Goal: Task Accomplishment & Management: Complete application form

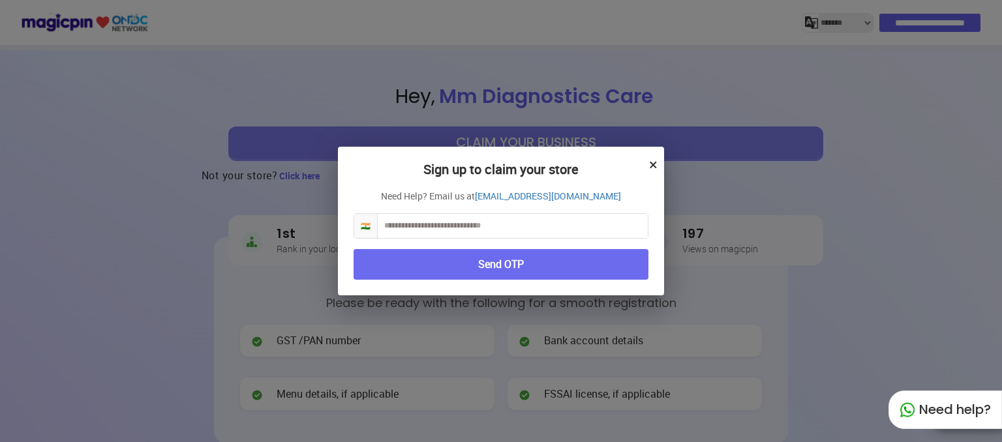
select select "*******"
click at [653, 164] on button "×" at bounding box center [653, 164] width 8 height 22
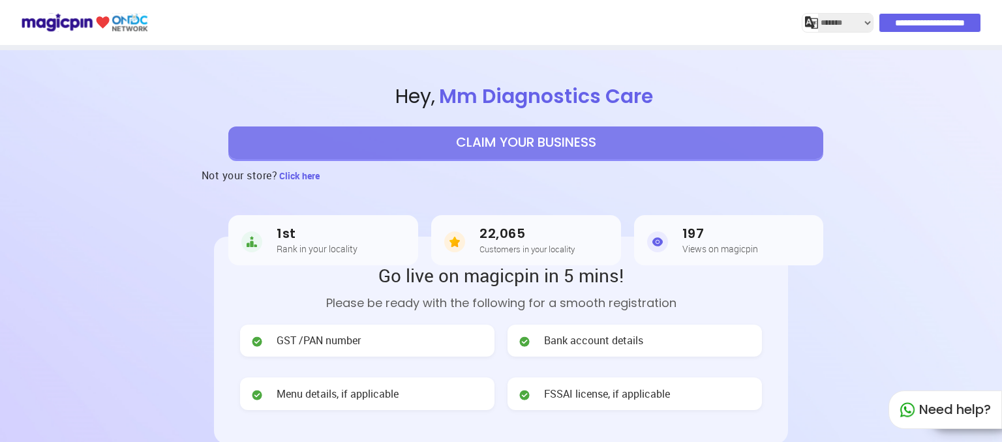
click at [579, 142] on button "CLAIM YOUR BUSINESS" at bounding box center [525, 142] width 595 height 33
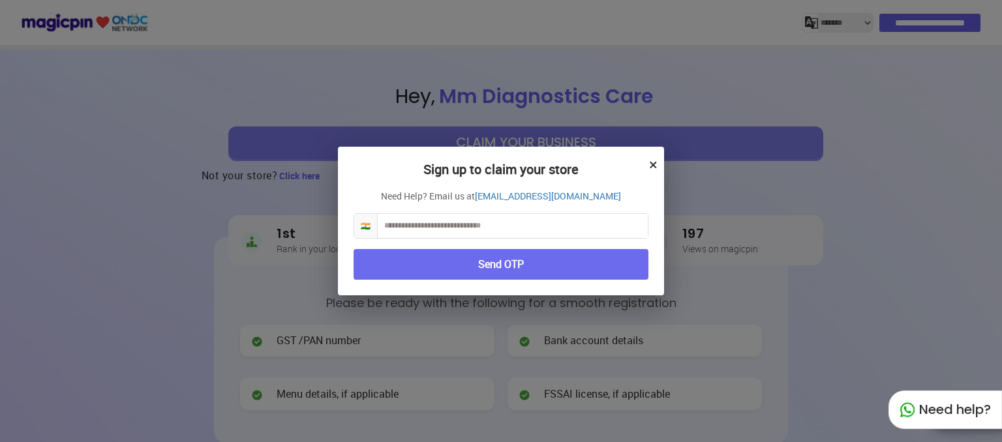
click at [472, 222] on input "text" at bounding box center [513, 226] width 270 height 24
click at [464, 228] on input "text" at bounding box center [513, 226] width 270 height 24
type input "**********"
click at [474, 261] on button "Send OTP" at bounding box center [500, 264] width 295 height 31
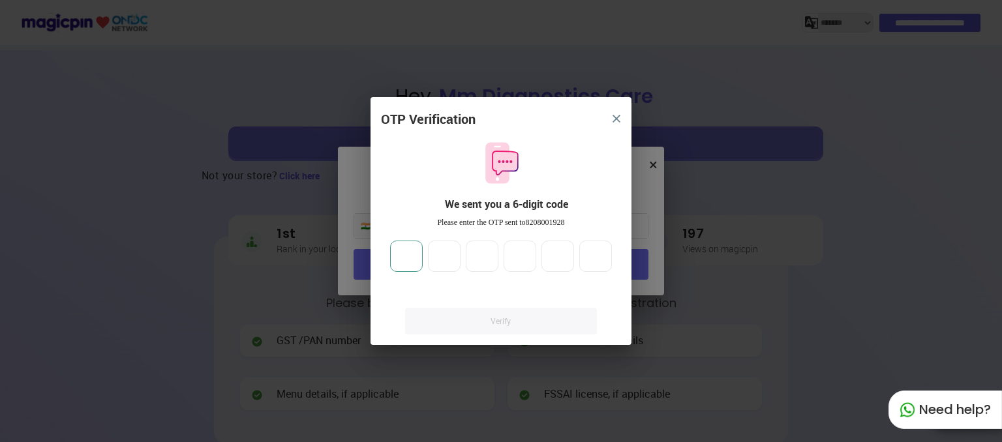
click at [417, 258] on input "number" at bounding box center [406, 256] width 33 height 31
type input "*"
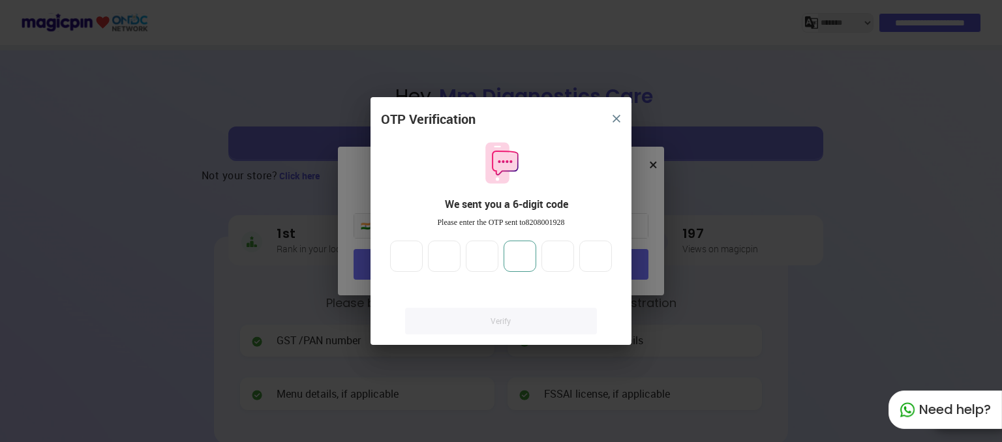
type input "*"
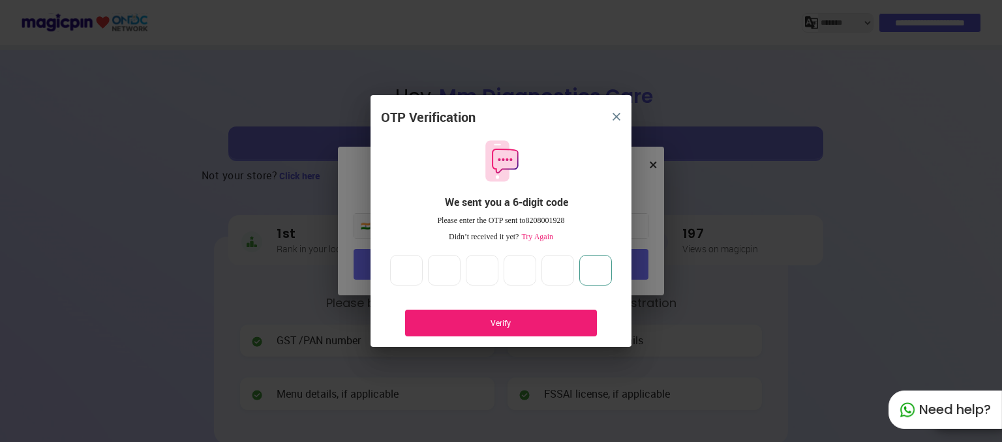
type input "*"
click at [484, 315] on div "Verify" at bounding box center [501, 323] width 192 height 27
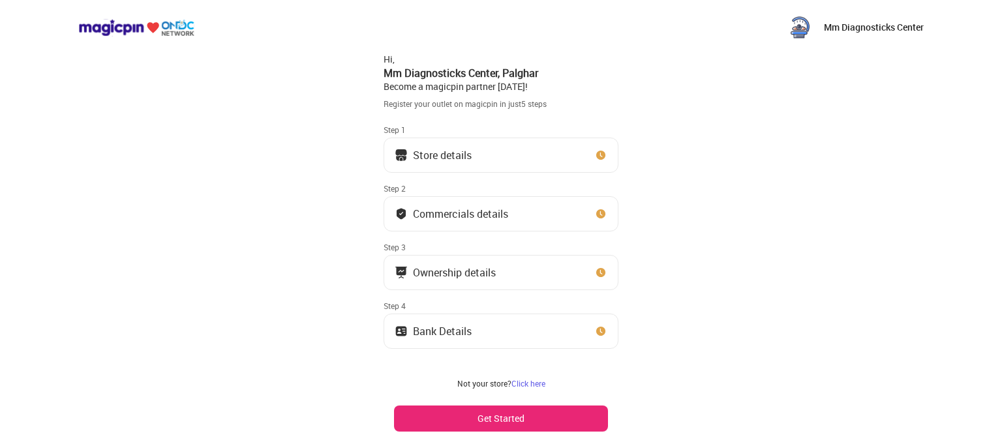
click at [445, 162] on button "Store details" at bounding box center [500, 155] width 235 height 35
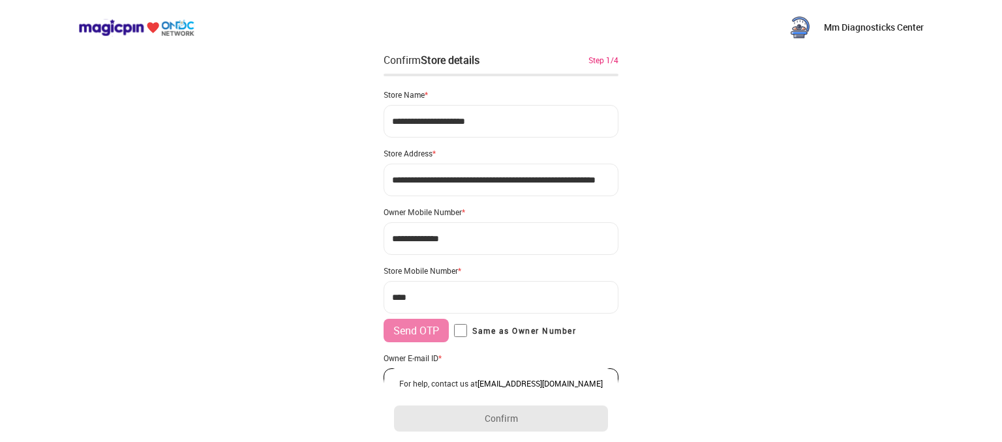
type input "**********"
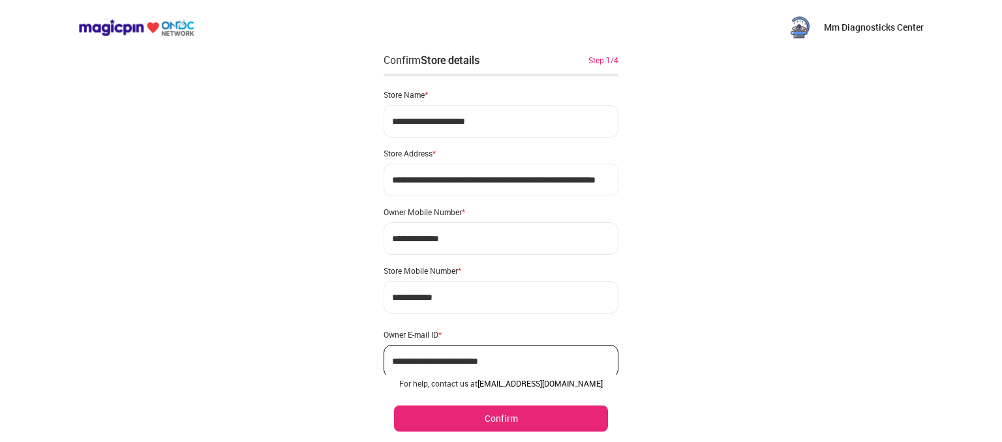
click at [498, 408] on button "Confirm" at bounding box center [501, 419] width 214 height 26
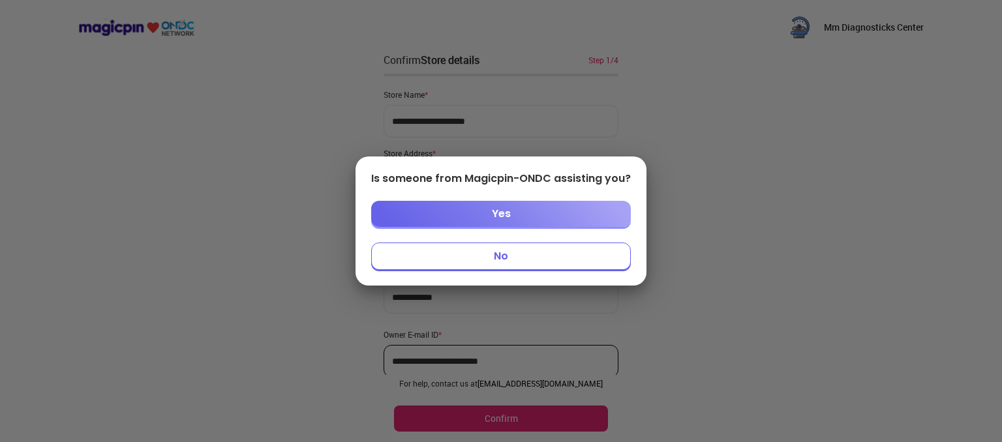
click at [548, 264] on button "No" at bounding box center [501, 256] width 260 height 27
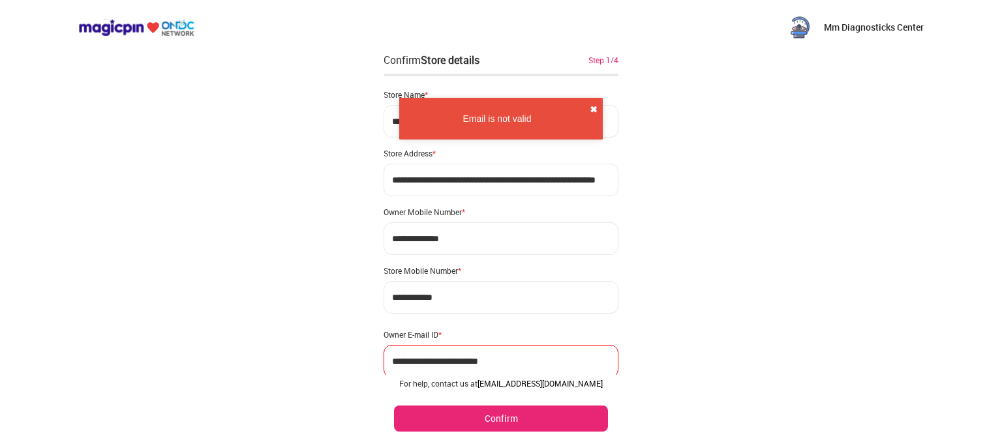
click at [595, 109] on button "✖" at bounding box center [593, 109] width 8 height 13
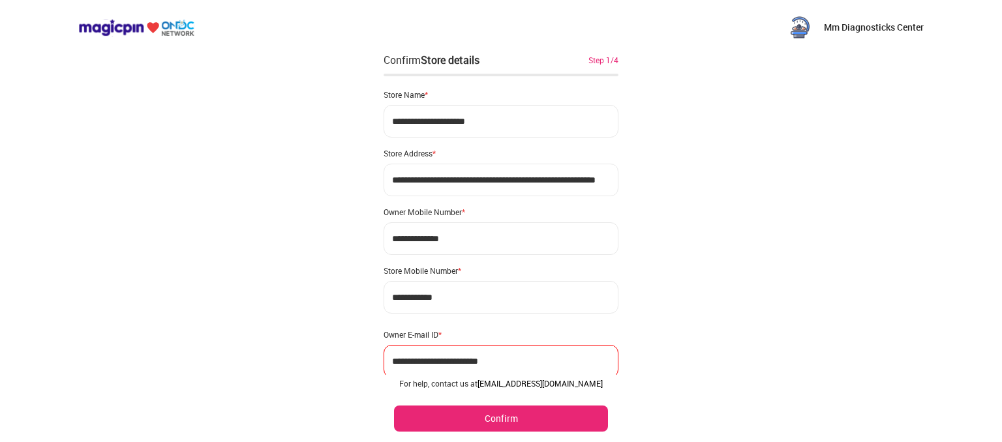
click at [488, 356] on input "**********" at bounding box center [500, 361] width 235 height 33
type input "*"
type input "**********"
click at [490, 423] on button "Confirm" at bounding box center [501, 419] width 214 height 26
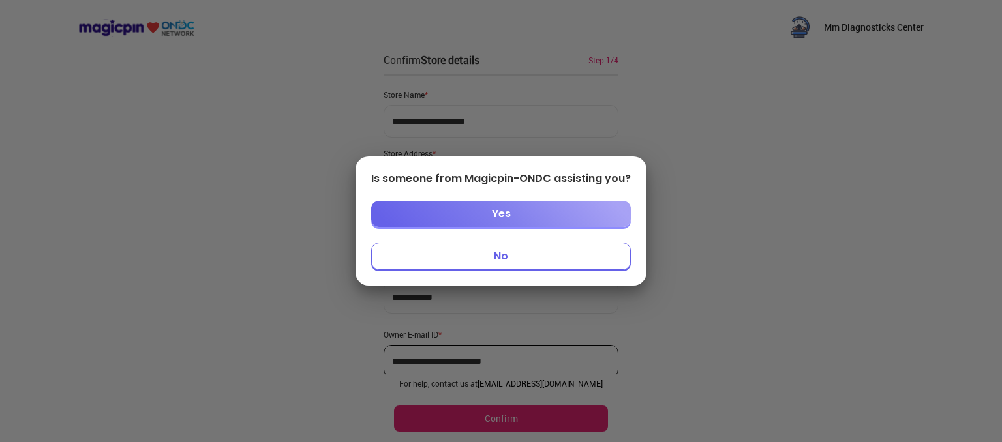
click at [535, 276] on div "Is someone from Magicpin-ONDC assisting you? Yes No" at bounding box center [500, 220] width 291 height 129
click at [537, 248] on button "No" at bounding box center [501, 256] width 260 height 27
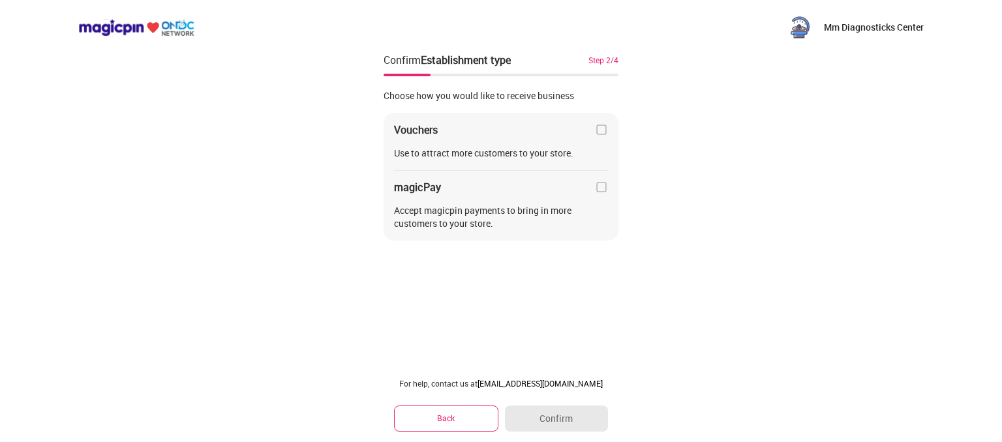
click at [587, 190] on div "magicPay" at bounding box center [501, 187] width 214 height 13
click at [599, 191] on img at bounding box center [601, 187] width 13 height 13
click at [603, 128] on img at bounding box center [601, 129] width 13 height 13
click at [579, 423] on button "Confirm" at bounding box center [556, 419] width 103 height 26
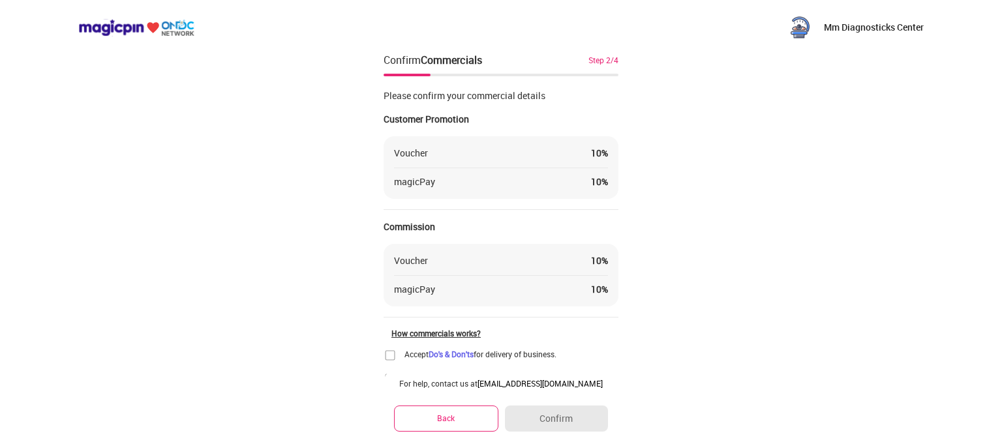
click at [401, 355] on div "Accept Do's & Don'ts for delivery of business." at bounding box center [469, 355] width 173 height 13
click at [391, 355] on img at bounding box center [389, 355] width 13 height 13
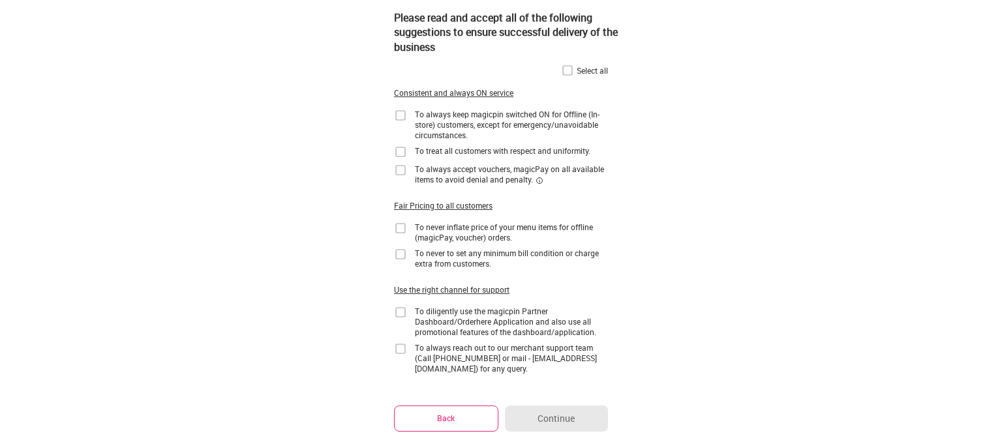
click at [568, 76] on img at bounding box center [567, 70] width 13 height 13
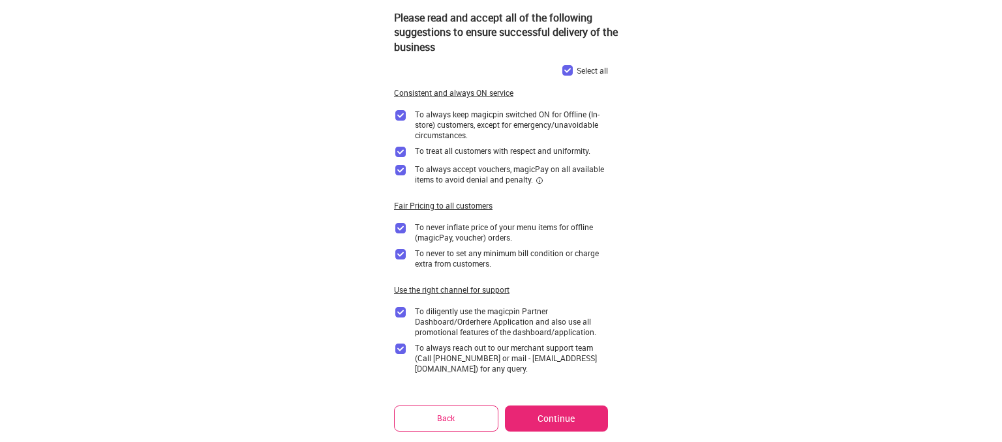
click at [568, 72] on img at bounding box center [567, 70] width 13 height 13
click at [574, 418] on button "Continue" at bounding box center [556, 419] width 103 height 26
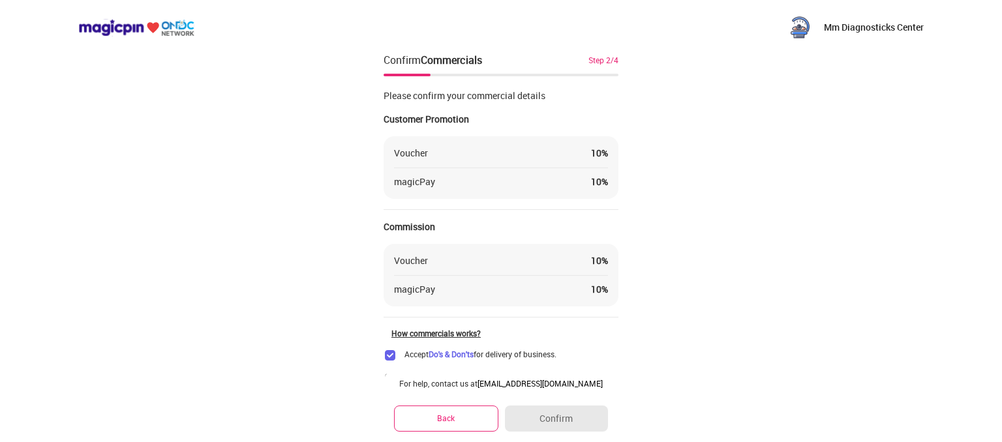
click at [389, 354] on img at bounding box center [389, 355] width 13 height 13
click at [391, 353] on img at bounding box center [389, 355] width 13 height 13
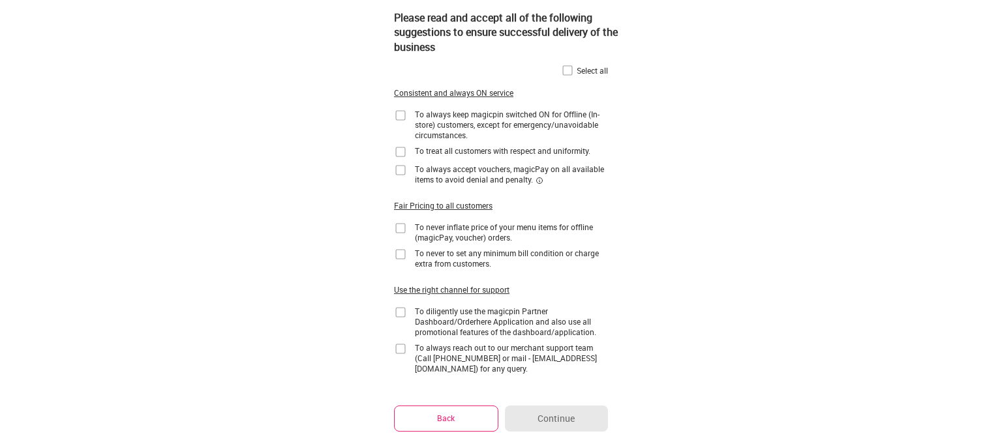
click at [399, 347] on img at bounding box center [400, 348] width 13 height 13
click at [404, 312] on img at bounding box center [400, 312] width 13 height 13
click at [563, 66] on img at bounding box center [567, 70] width 13 height 13
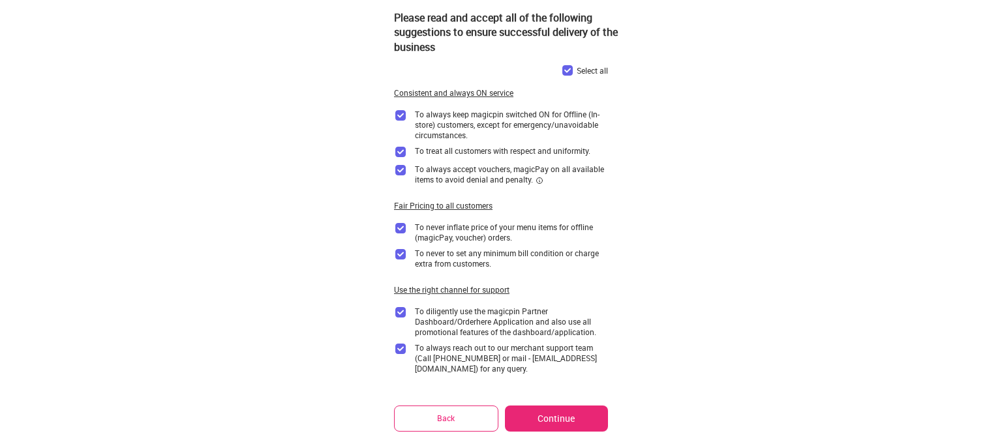
click at [571, 416] on button "Continue" at bounding box center [556, 419] width 103 height 26
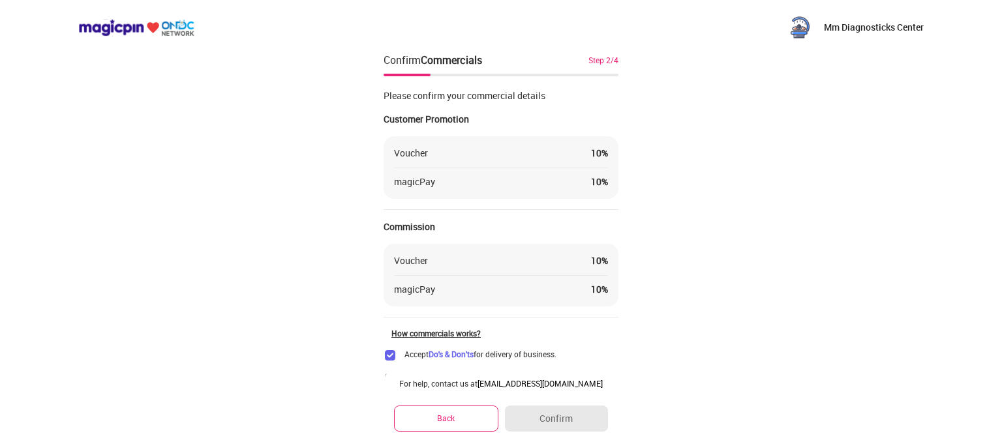
click at [394, 353] on img at bounding box center [389, 355] width 13 height 13
click at [441, 334] on div "How commercials works?" at bounding box center [504, 333] width 227 height 10
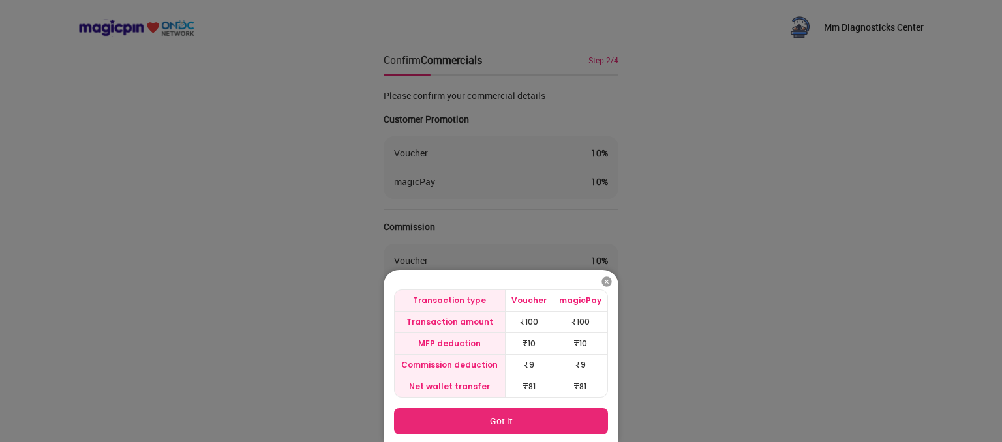
click at [527, 423] on button "Got it" at bounding box center [501, 421] width 214 height 26
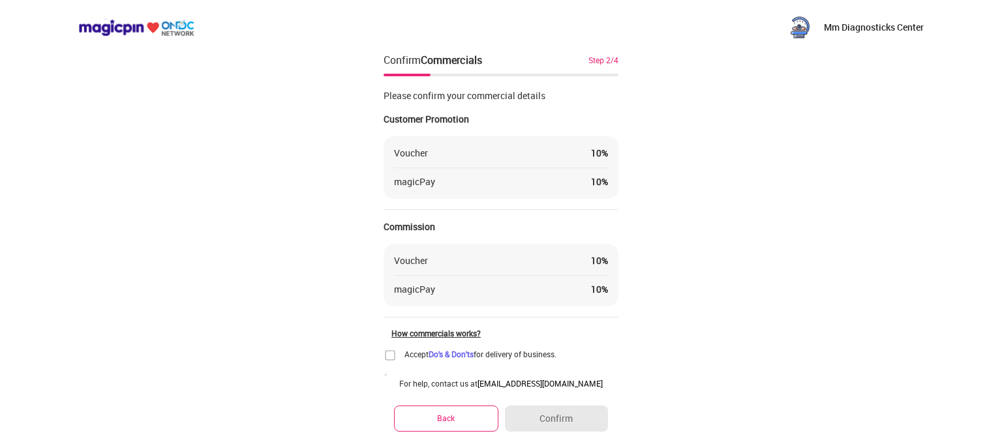
click at [389, 355] on img at bounding box center [389, 355] width 13 height 13
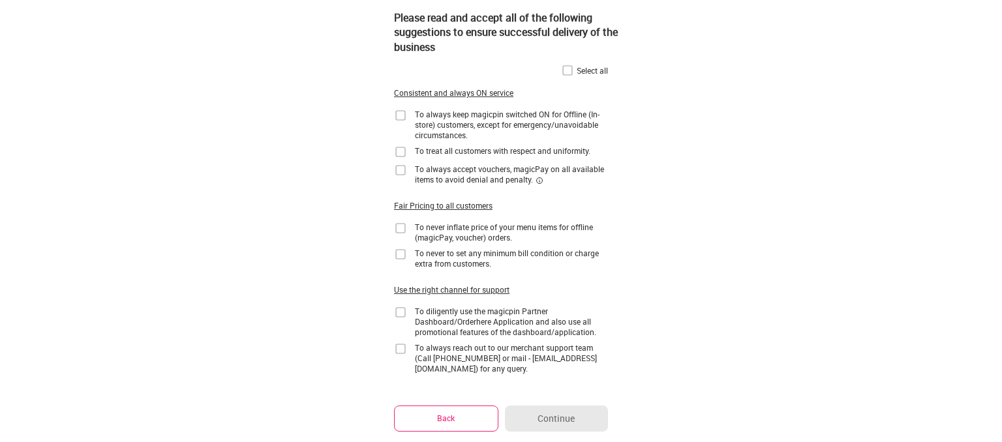
click at [402, 115] on img at bounding box center [400, 115] width 13 height 13
click at [400, 155] on img at bounding box center [400, 151] width 13 height 13
click at [393, 168] on div "Please read and accept all of the following suggestions to ensure successful de…" at bounding box center [500, 242] width 235 height 484
click at [399, 252] on img at bounding box center [400, 254] width 13 height 13
click at [401, 313] on img at bounding box center [400, 312] width 13 height 13
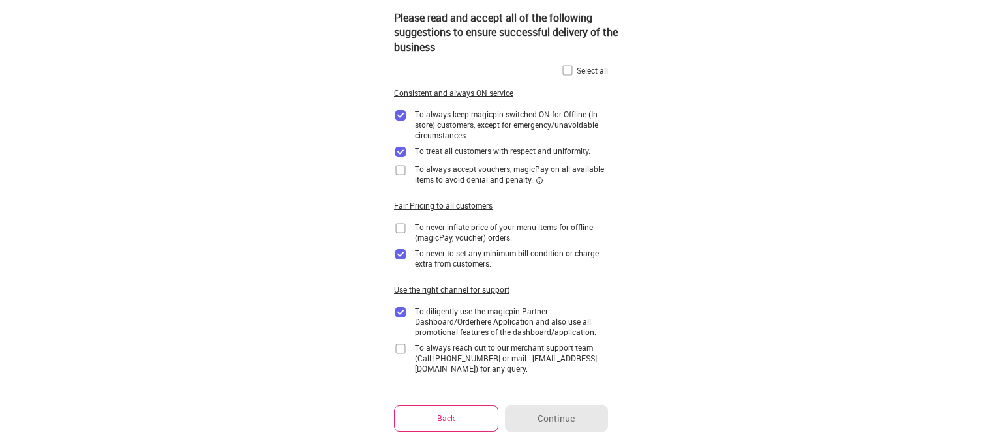
click at [402, 345] on img at bounding box center [400, 348] width 13 height 13
click at [397, 235] on div "To never inflate price of your menu items for offline (magicPay, voucher) order…" at bounding box center [501, 232] width 214 height 21
click at [404, 228] on img at bounding box center [400, 228] width 13 height 13
click at [402, 170] on img at bounding box center [400, 170] width 13 height 13
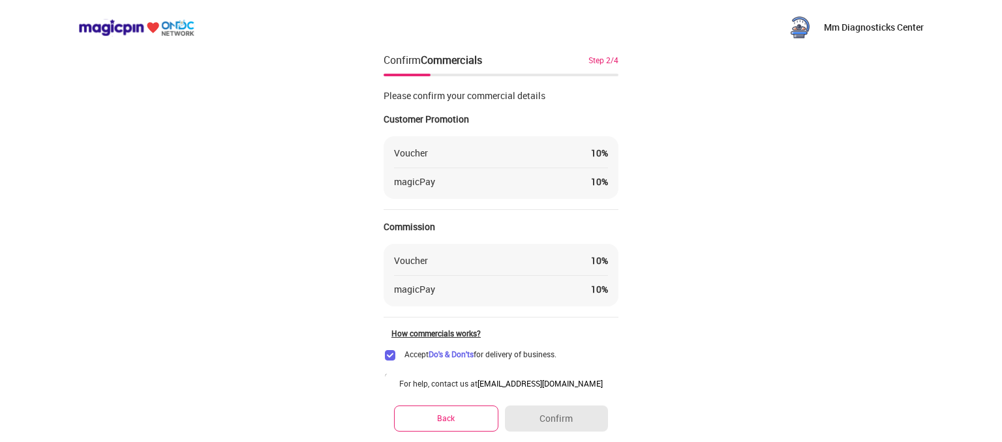
click at [468, 425] on button "Back" at bounding box center [446, 418] width 104 height 25
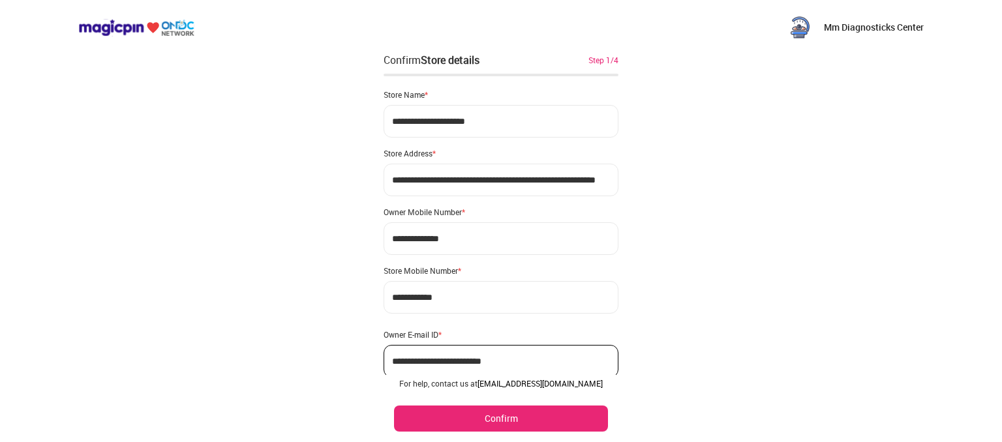
click at [496, 431] on div "For help, contact us at [EMAIL_ADDRESS][DOMAIN_NAME] Confirm" at bounding box center [500, 405] width 235 height 74
click at [496, 415] on button "Confirm" at bounding box center [501, 419] width 214 height 26
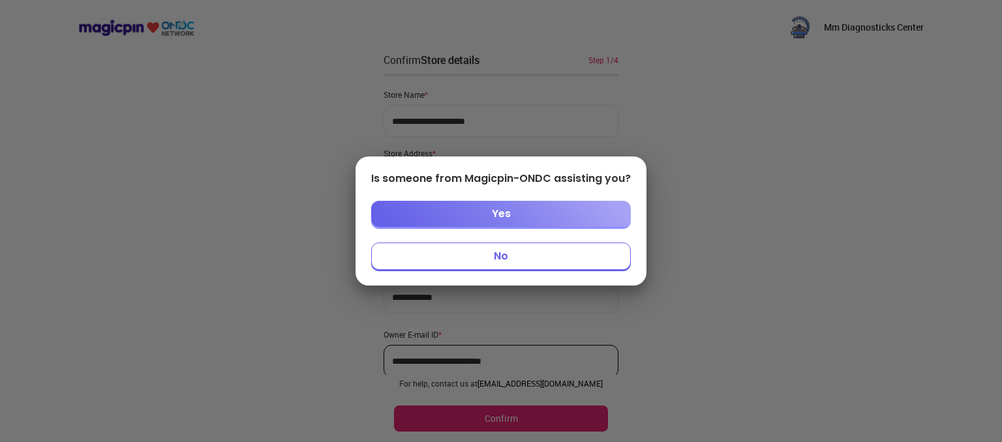
click at [488, 260] on button "No" at bounding box center [501, 256] width 260 height 27
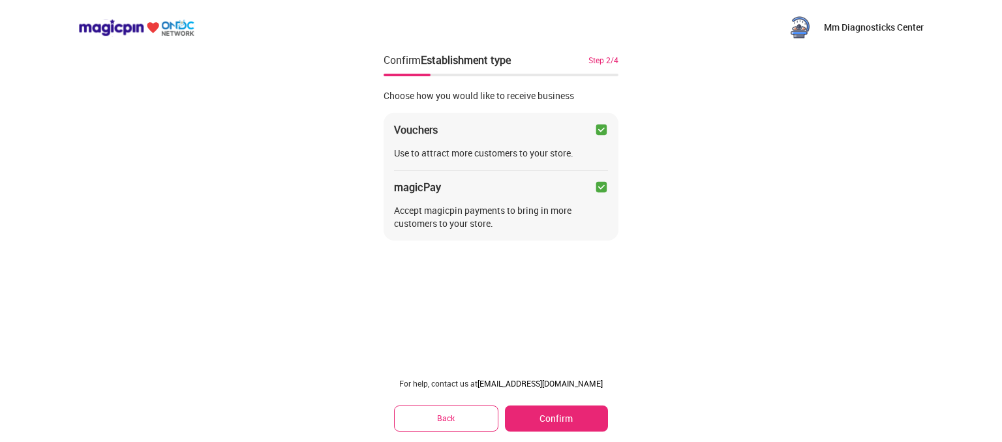
click at [558, 413] on button "Confirm" at bounding box center [556, 419] width 103 height 26
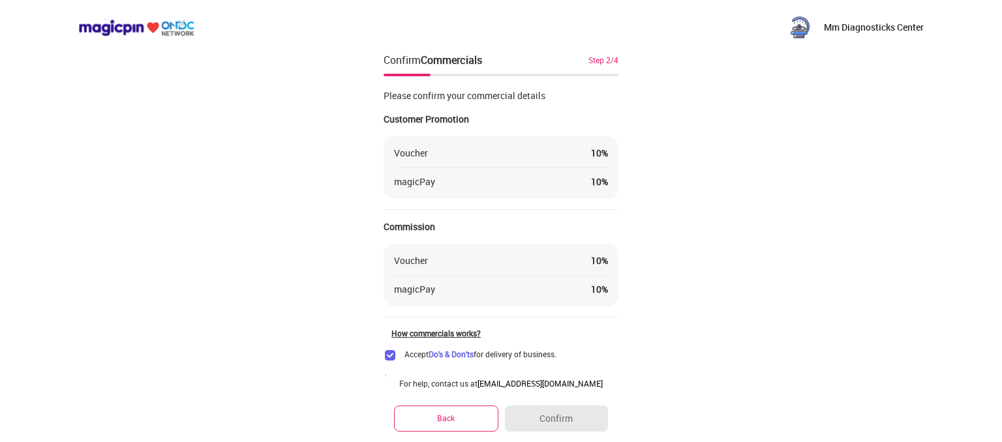
click at [462, 352] on link "Do's & Don'ts" at bounding box center [450, 354] width 45 height 10
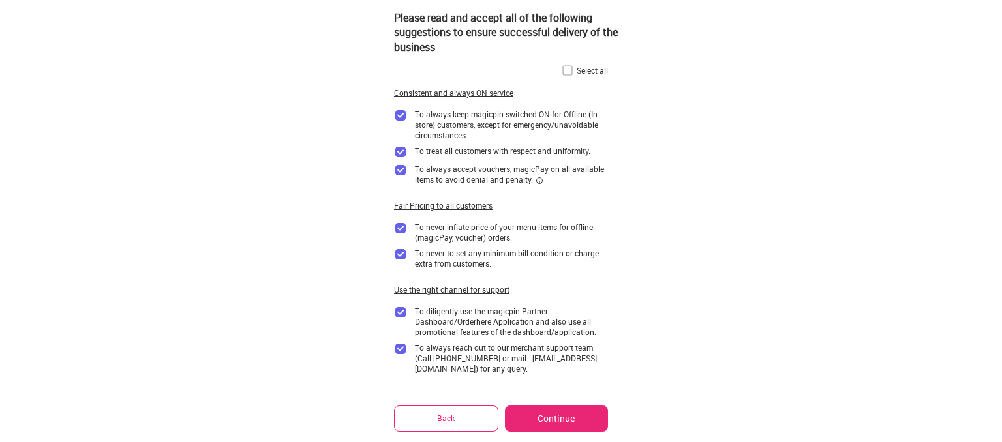
click at [526, 415] on button "Continue" at bounding box center [556, 419] width 103 height 26
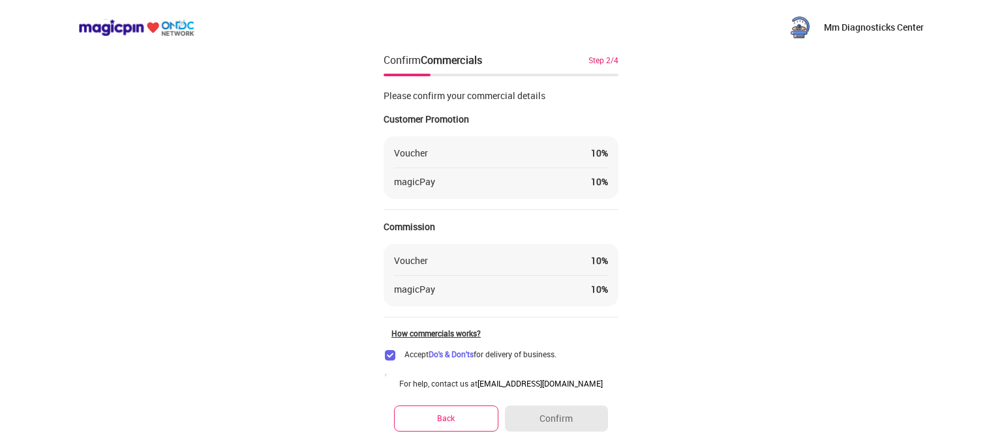
click at [477, 412] on div "Back Confirm" at bounding box center [501, 419] width 214 height 26
click at [389, 352] on img at bounding box center [389, 355] width 13 height 13
click at [454, 353] on link "Do's & Don'ts" at bounding box center [450, 354] width 45 height 10
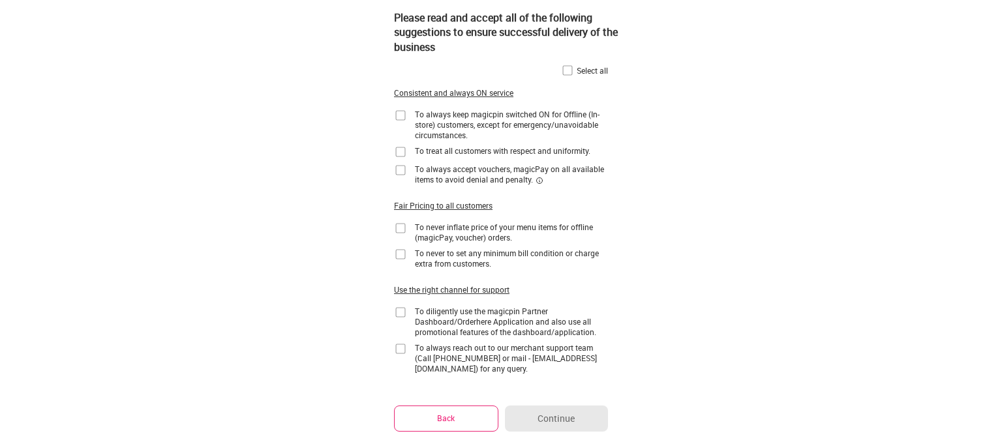
click at [566, 69] on img at bounding box center [567, 70] width 13 height 13
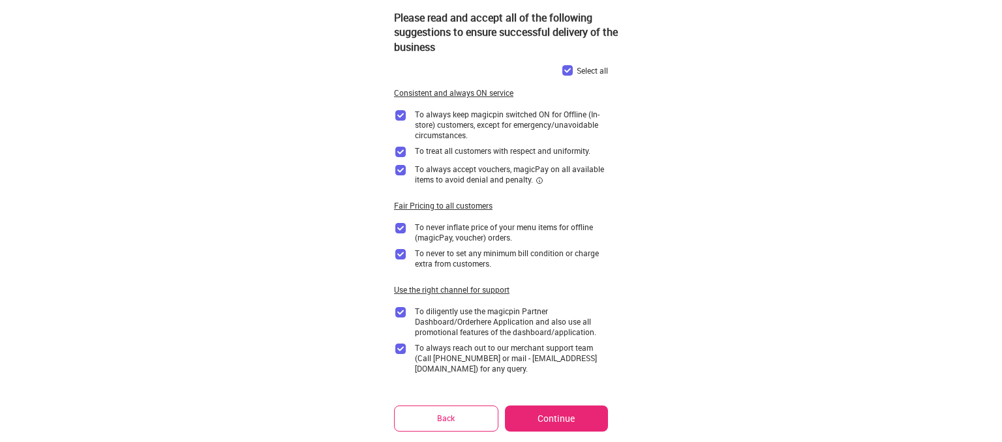
click at [546, 415] on button "Continue" at bounding box center [556, 419] width 103 height 26
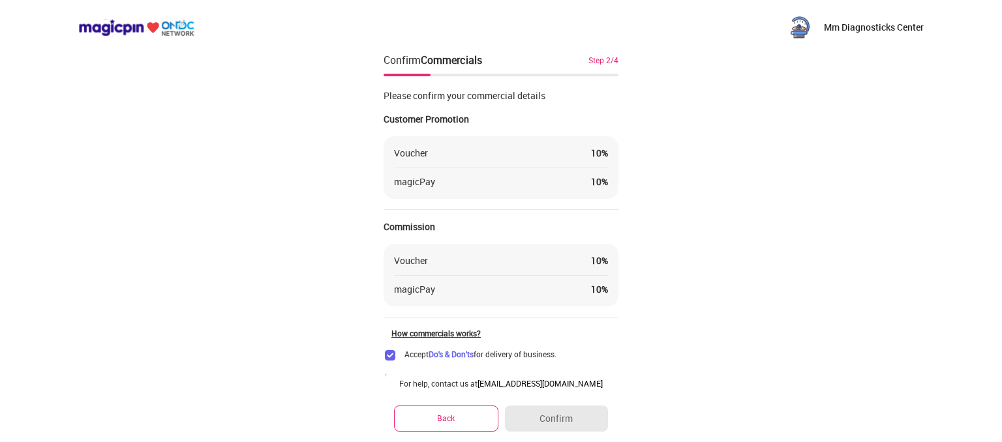
scroll to position [1, 0]
click at [552, 211] on div "Please confirm your commercial details Customer Promotion Voucher 10 % magicPay…" at bounding box center [500, 208] width 235 height 260
click at [527, 257] on div "Voucher 10 %" at bounding box center [501, 259] width 214 height 13
click at [540, 292] on div "magicPay 10 %" at bounding box center [501, 288] width 214 height 13
click at [548, 402] on div "For help, contact us at [EMAIL_ADDRESS][DOMAIN_NAME] Back Confirm" at bounding box center [500, 405] width 235 height 74
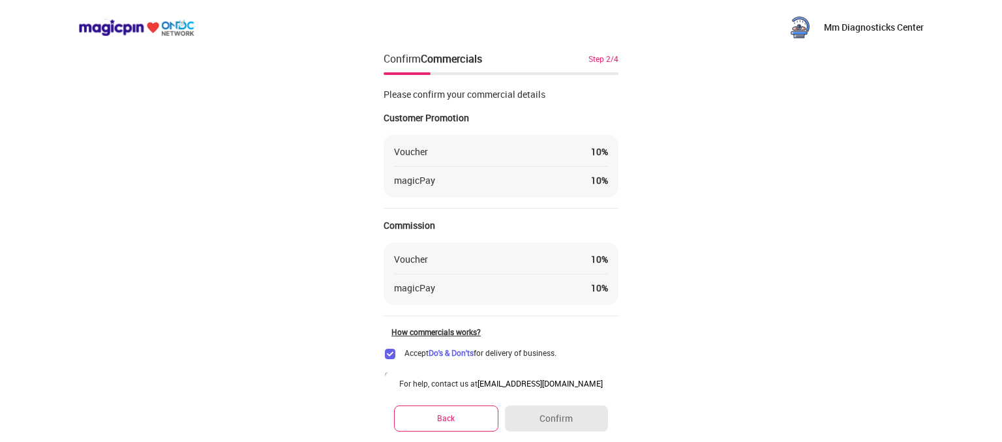
click at [456, 413] on button "Back" at bounding box center [446, 418] width 104 height 25
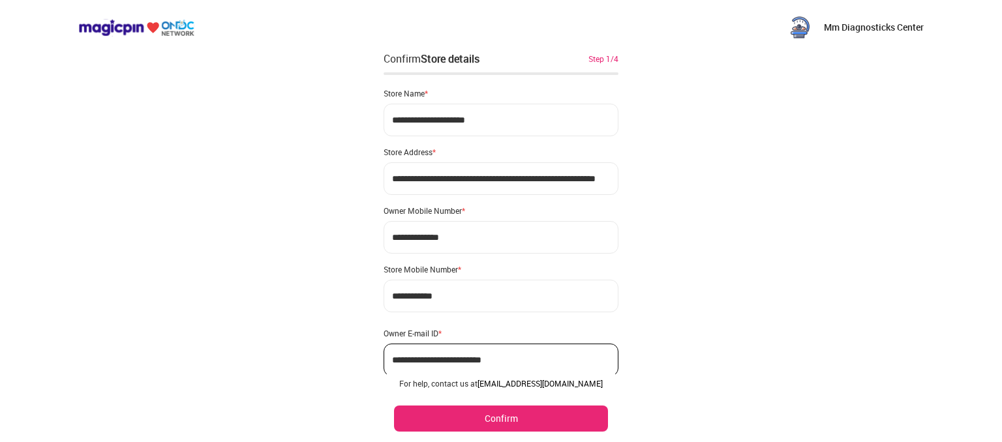
click at [498, 421] on button "Confirm" at bounding box center [501, 419] width 214 height 26
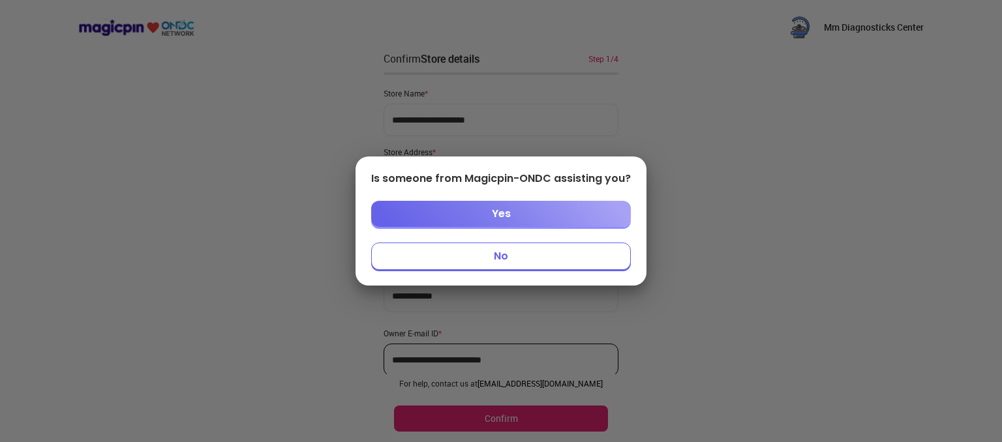
click at [475, 249] on button "No" at bounding box center [501, 256] width 260 height 27
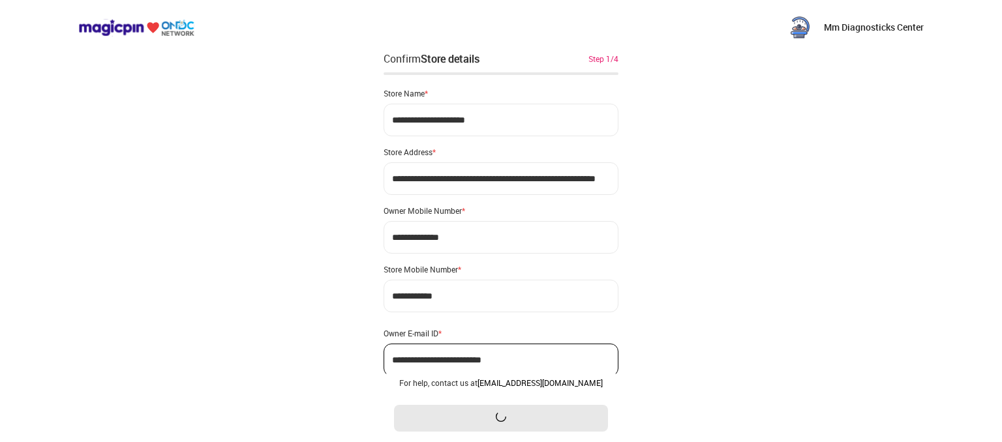
scroll to position [0, 0]
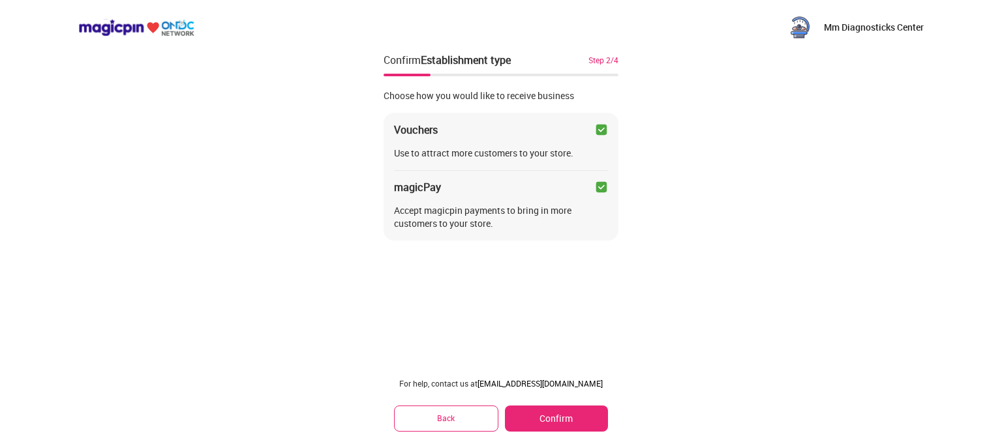
click at [566, 417] on button "Confirm" at bounding box center [556, 419] width 103 height 26
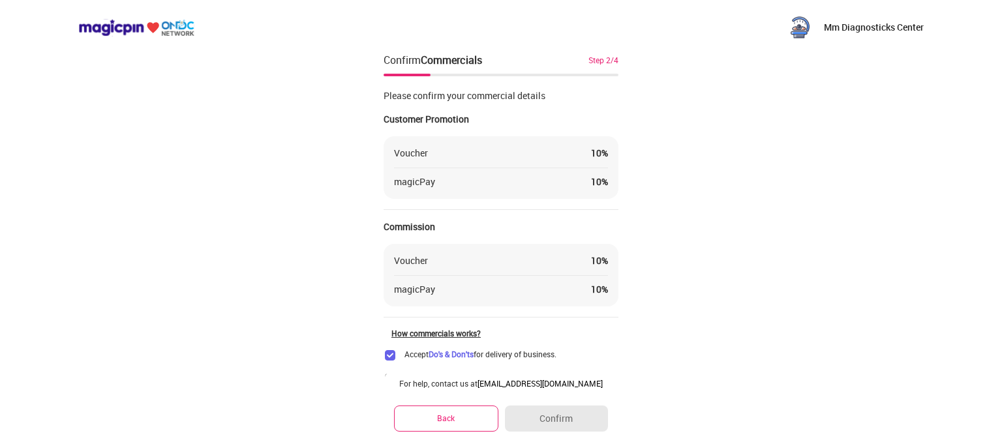
click at [387, 353] on img at bounding box center [389, 355] width 13 height 13
click at [449, 329] on div "How commercials works?" at bounding box center [504, 333] width 227 height 10
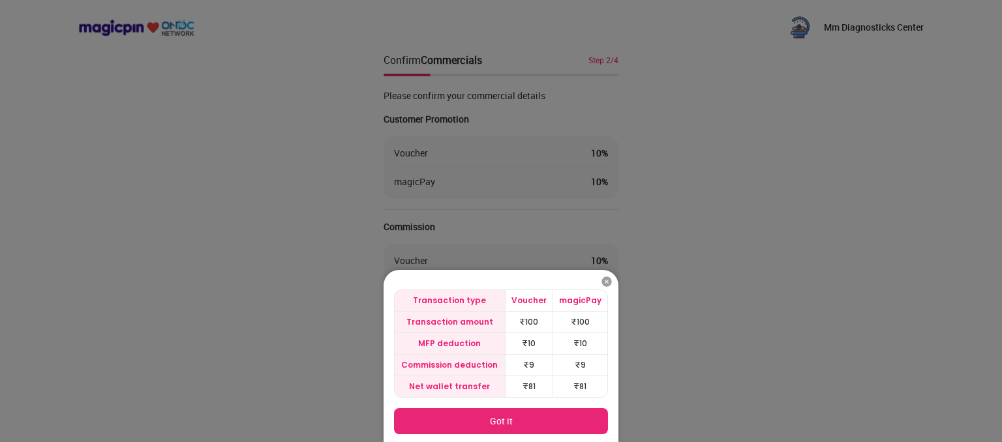
click at [603, 282] on img at bounding box center [606, 281] width 13 height 13
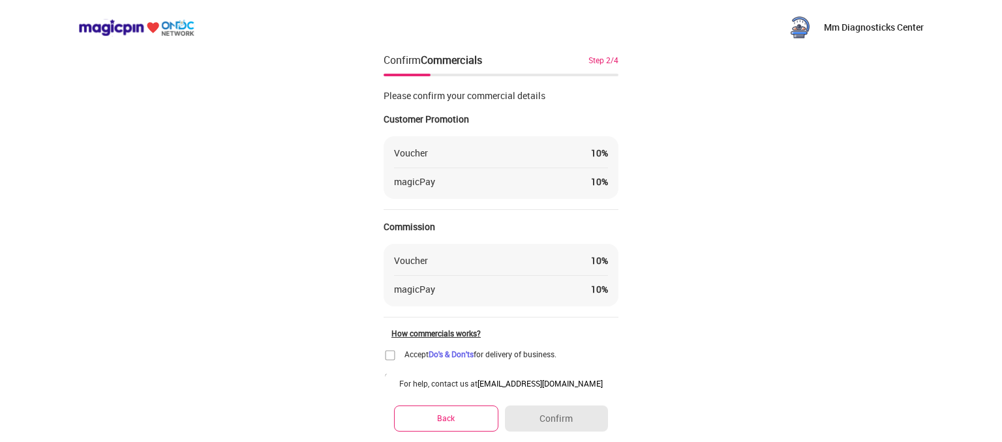
click at [389, 353] on img at bounding box center [389, 355] width 13 height 13
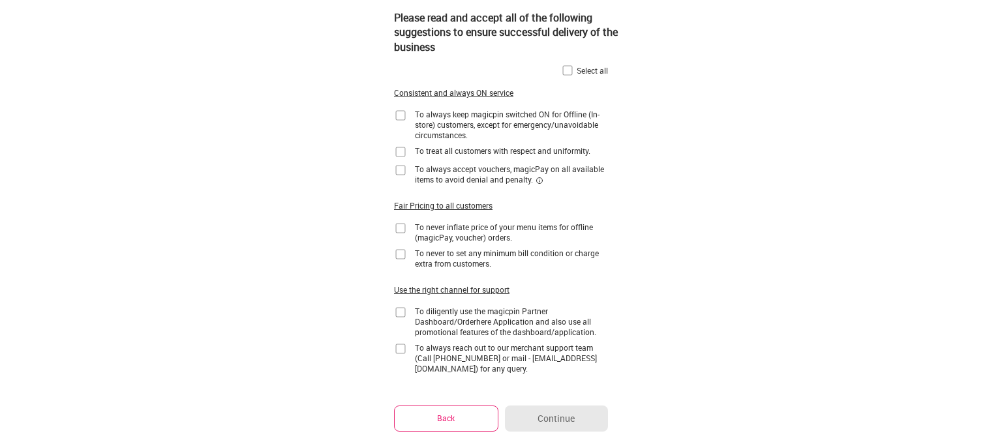
click at [570, 74] on img at bounding box center [567, 70] width 13 height 13
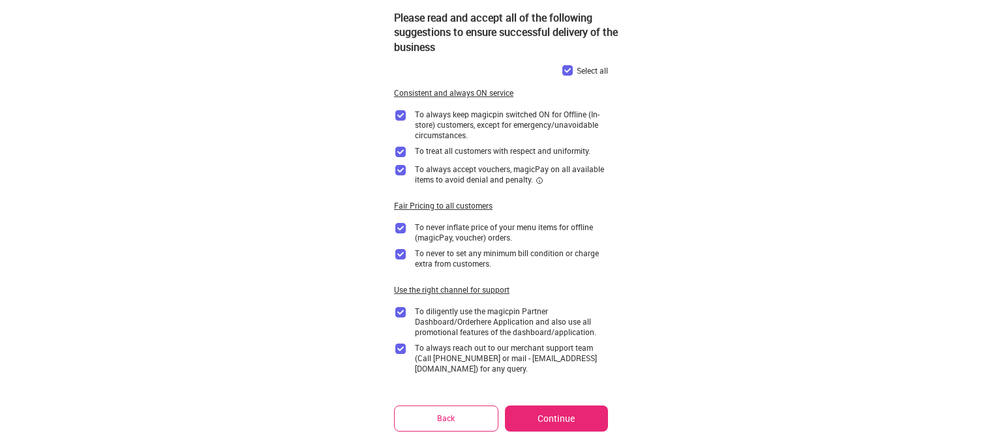
click at [539, 421] on button "Continue" at bounding box center [556, 419] width 103 height 26
